Goal: Information Seeking & Learning: Learn about a topic

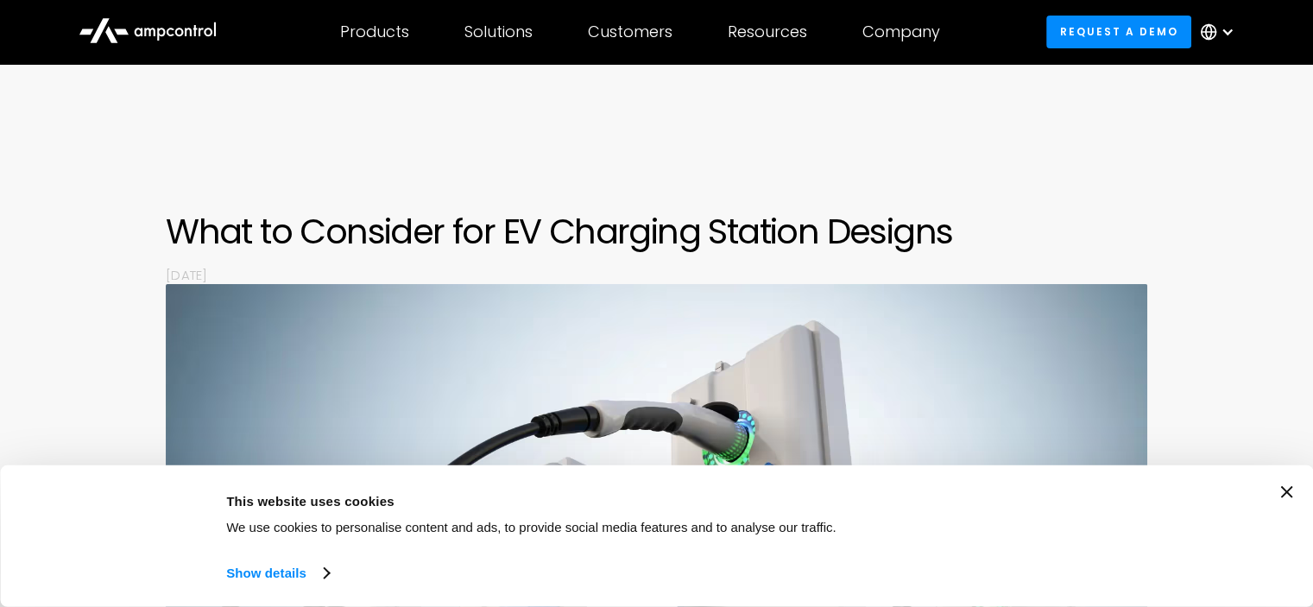
click at [173, 229] on h1 "What to Consider for EV Charging Station Designs" at bounding box center [656, 231] width 981 height 41
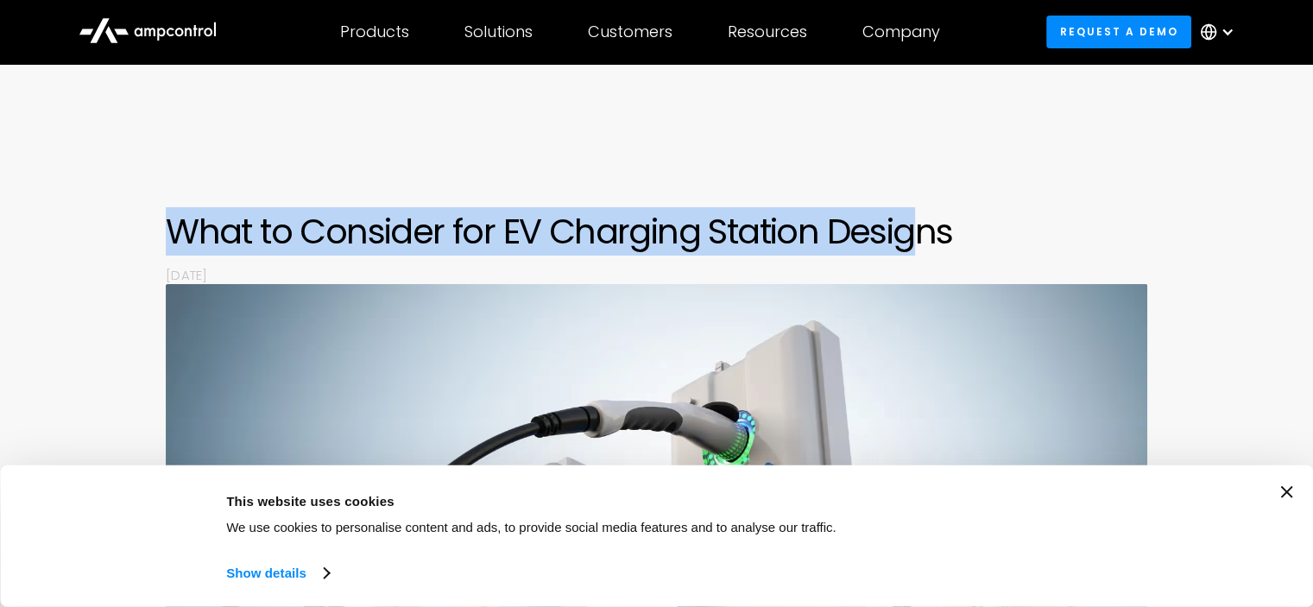
drag, startPoint x: 168, startPoint y: 230, endPoint x: 923, endPoint y: 250, distance: 754.5
click at [912, 250] on h1 "What to Consider for EV Charging Station Designs" at bounding box center [656, 231] width 981 height 41
click at [973, 249] on h1 "What to Consider for EV Charging Station Designs" at bounding box center [656, 231] width 981 height 41
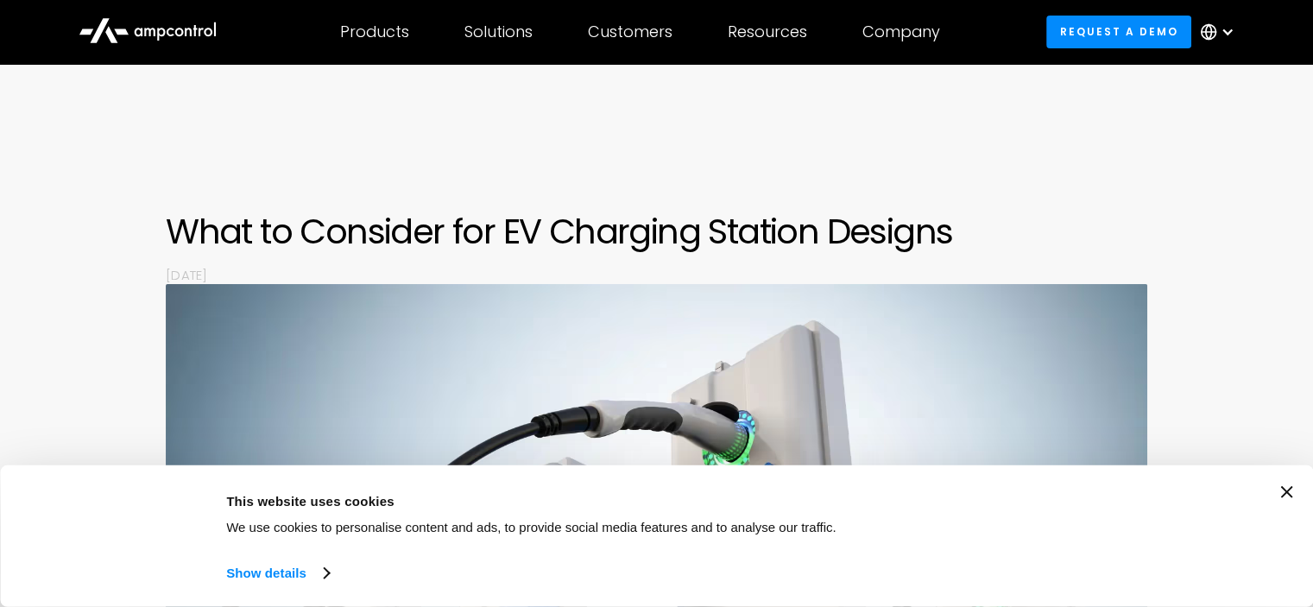
click at [769, 235] on h1 "What to Consider for EV Charging Station Designs" at bounding box center [656, 231] width 981 height 41
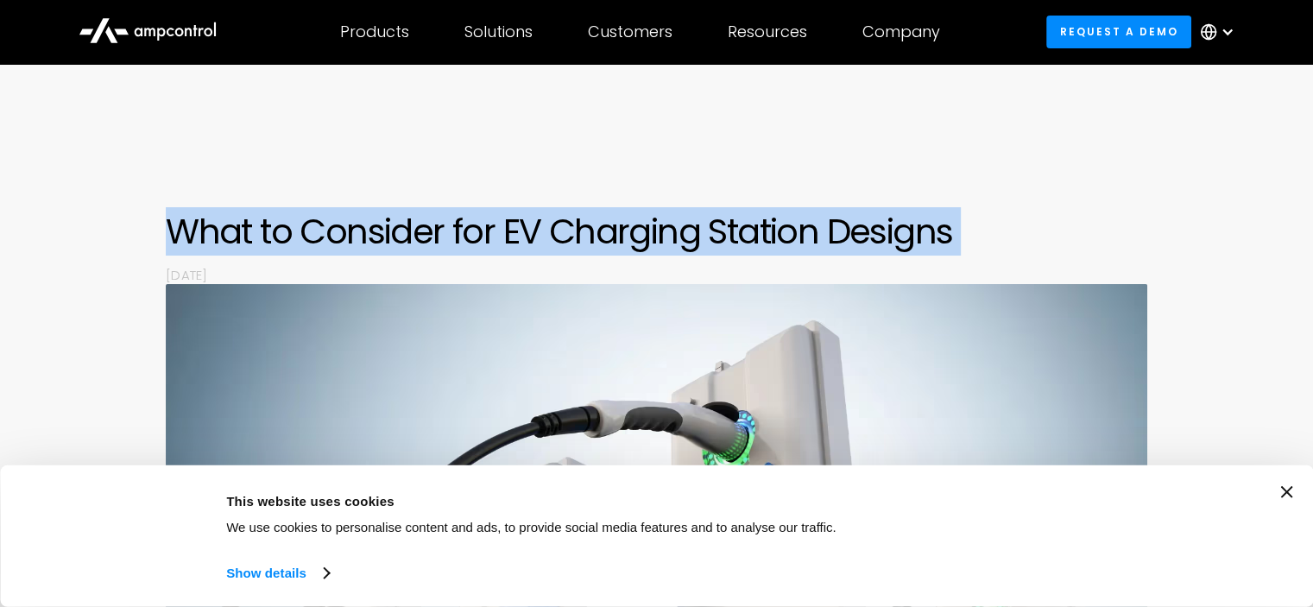
click at [769, 235] on h1 "What to Consider for EV Charging Station Designs" at bounding box center [656, 231] width 981 height 41
drag, startPoint x: 769, startPoint y: 235, endPoint x: 516, endPoint y: 235, distance: 252.9
click at [516, 235] on h1 "What to Consider for EV Charging Station Designs" at bounding box center [656, 231] width 981 height 41
click at [344, 251] on h1 "What to Consider for EV Charging Station Designs" at bounding box center [656, 231] width 981 height 41
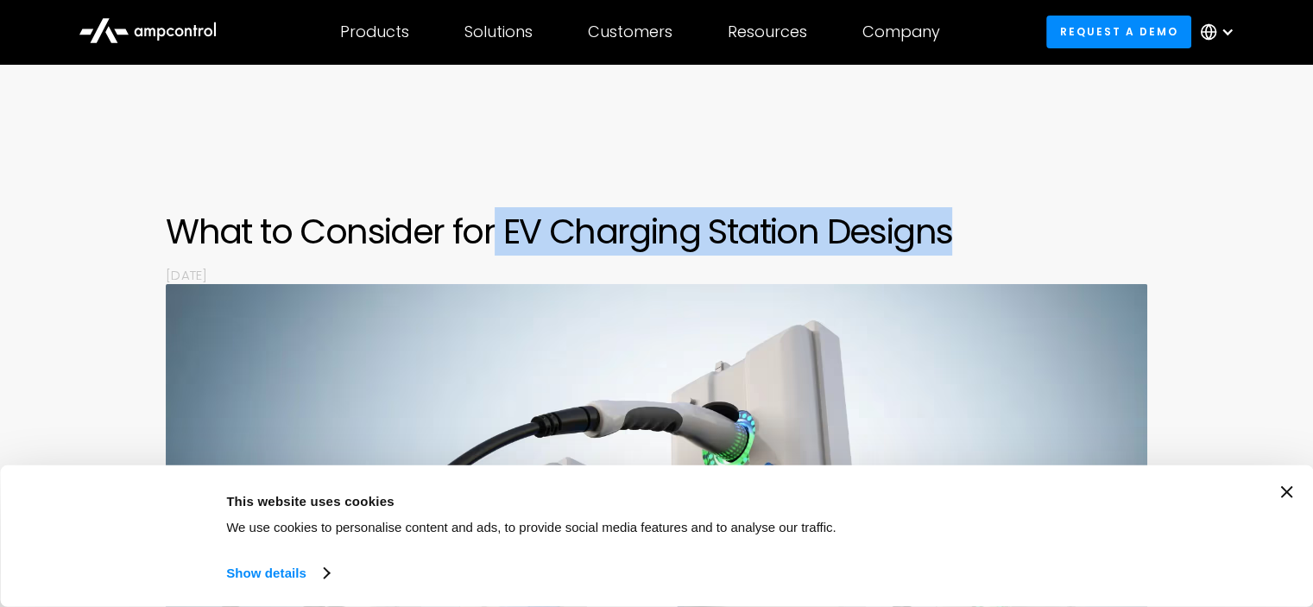
drag, startPoint x: 532, startPoint y: 235, endPoint x: 939, endPoint y: 237, distance: 406.5
click at [973, 235] on h1 "What to Consider for EV Charging Station Designs" at bounding box center [656, 231] width 981 height 41
copy h1 "EV Charging Station Designs"
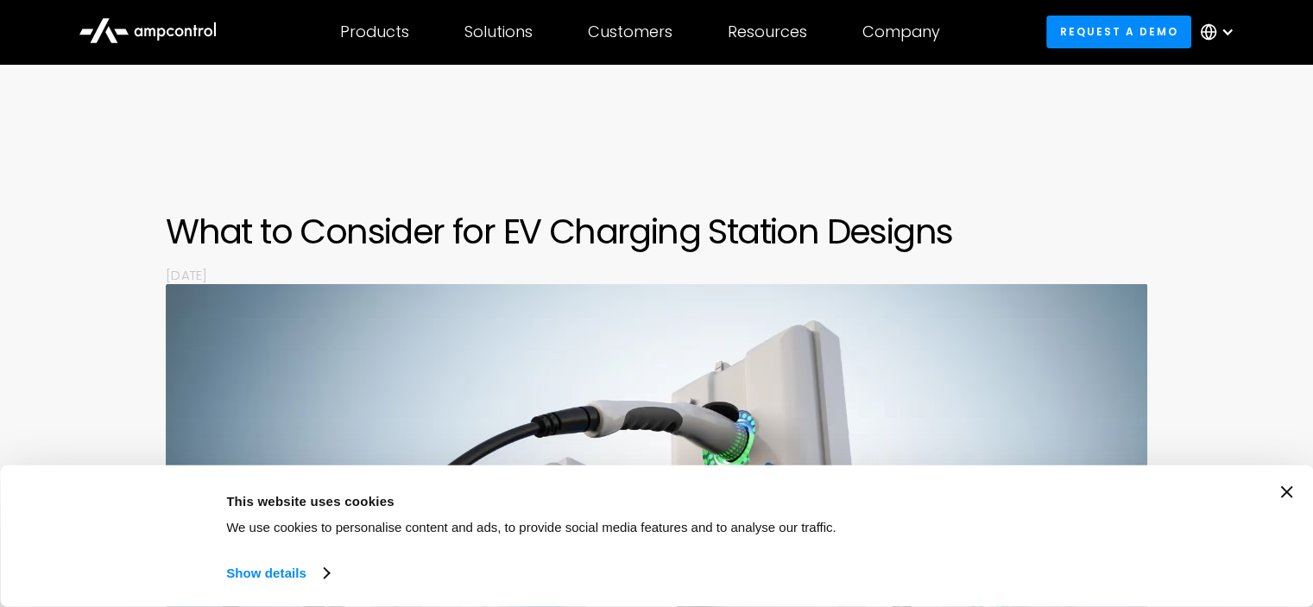
click at [362, 224] on h1 "What to Consider for EV Charging Station Designs" at bounding box center [656, 231] width 981 height 41
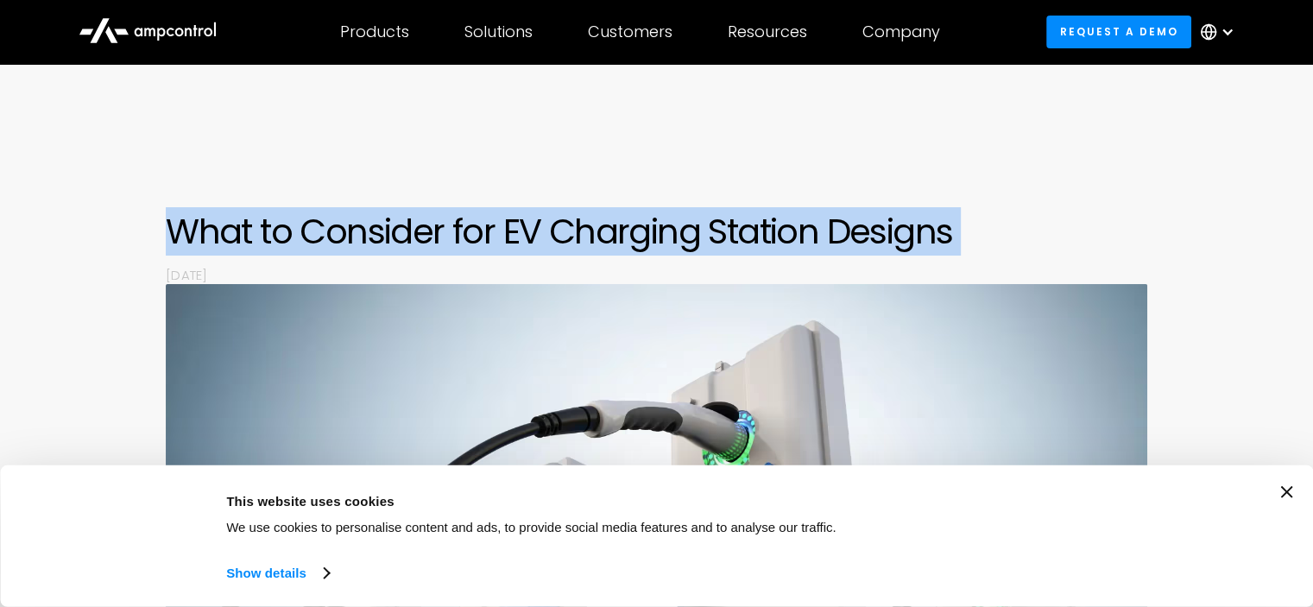
click at [362, 224] on h1 "What to Consider for EV Charging Station Designs" at bounding box center [656, 231] width 981 height 41
